Goal: Entertainment & Leisure: Consume media (video, audio)

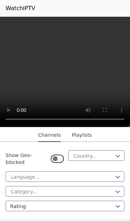
scroll to position [101, 0]
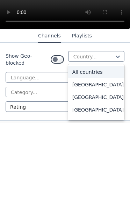
click at [103, 164] on div "All countries" at bounding box center [96, 170] width 56 height 13
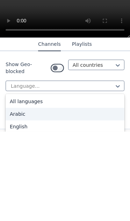
click at [27, 197] on div "Arabic" at bounding box center [65, 203] width 119 height 13
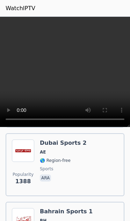
scroll to position [495, 0]
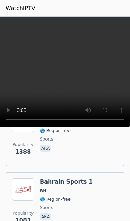
click at [27, 189] on img at bounding box center [23, 189] width 22 height 22
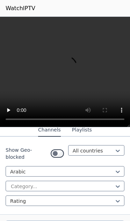
scroll to position [105, 0]
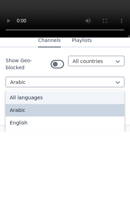
click at [40, 181] on div "All languages" at bounding box center [65, 187] width 119 height 13
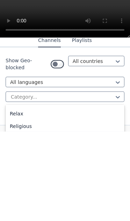
scroll to position [238, 0]
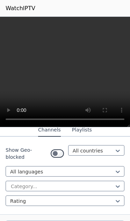
click at [124, 195] on div "Rating" at bounding box center [65, 200] width 119 height 10
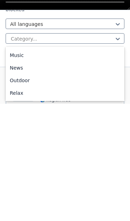
scroll to position [202, 0]
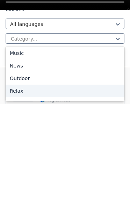
click at [20, 202] on div "Relax" at bounding box center [65, 208] width 119 height 13
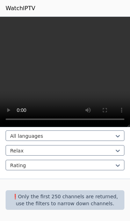
scroll to position [140, 0]
click at [6, 18] on video at bounding box center [65, 72] width 130 height 110
